Goal: Find contact information: Find contact information

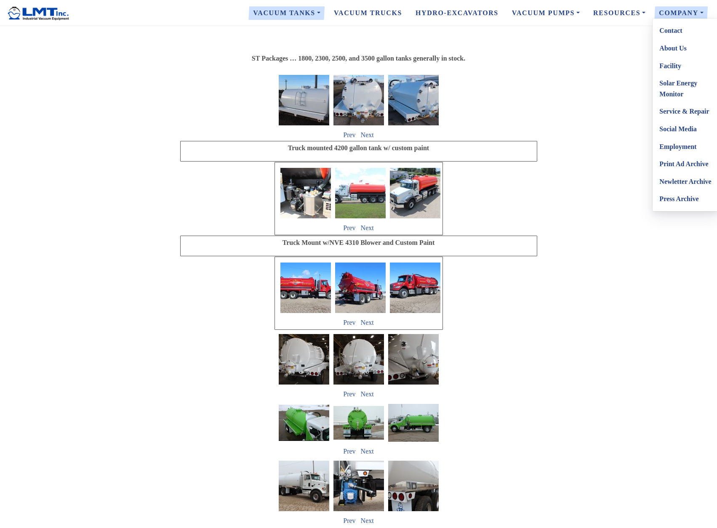
click at [686, 10] on link "Company" at bounding box center [681, 13] width 58 height 18
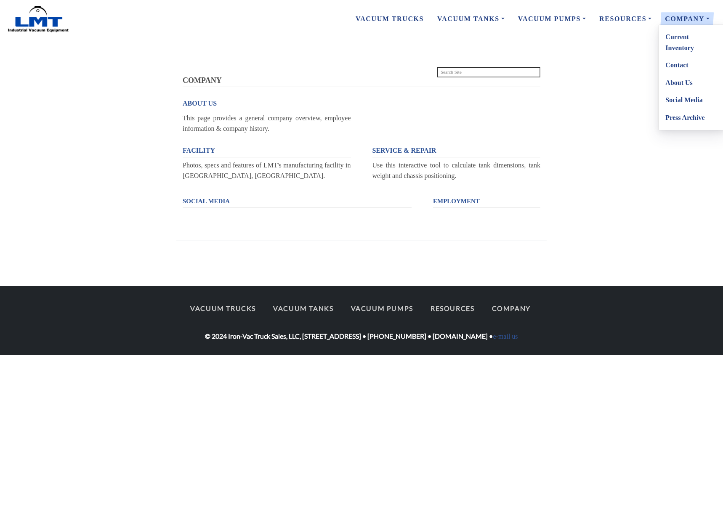
click at [679, 65] on link "Contact" at bounding box center [692, 65] width 67 height 18
